Goal: Book appointment/travel/reservation

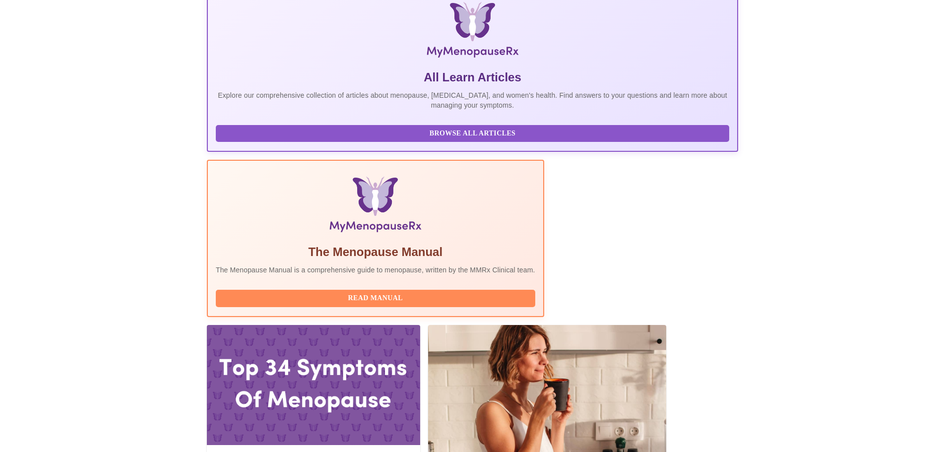
scroll to position [198, 0]
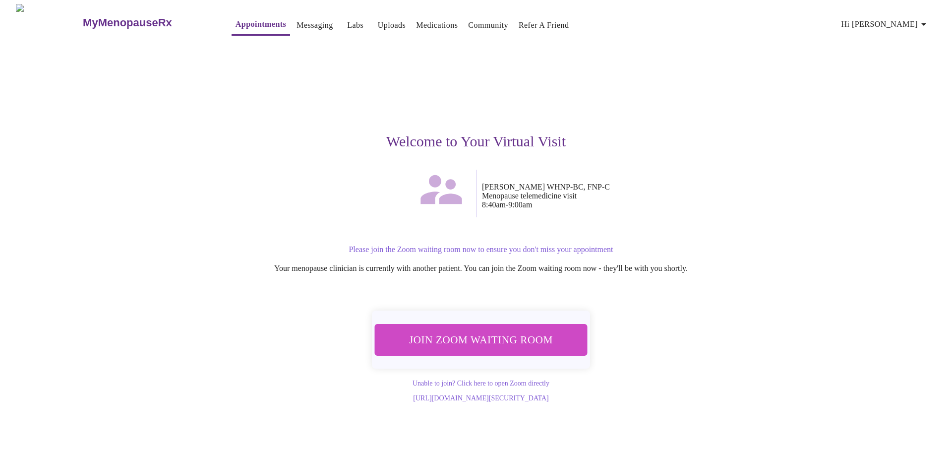
click at [495, 336] on span "Join Zoom Waiting Room" at bounding box center [481, 339] width 186 height 18
